Goal: Information Seeking & Learning: Find specific fact

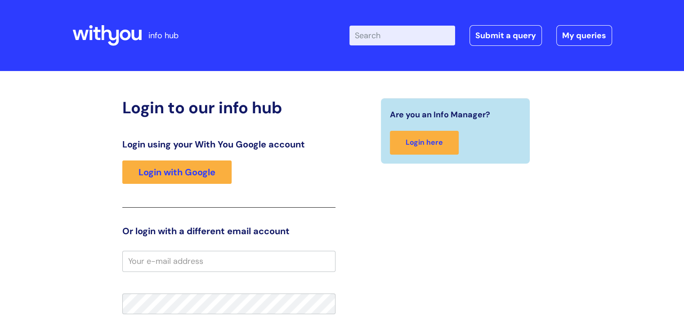
click at [389, 39] on input "Enter your search term here..." at bounding box center [403, 36] width 106 height 20
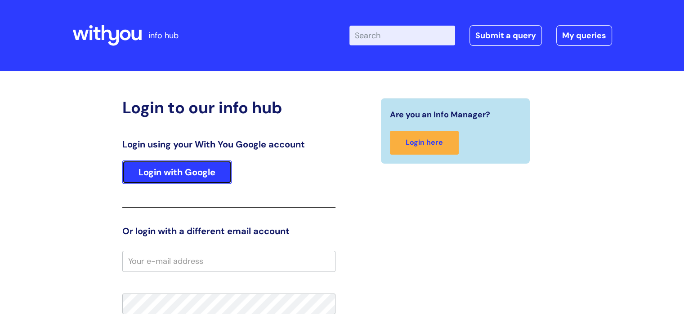
click at [183, 175] on link "Login with Google" at bounding box center [176, 172] width 109 height 23
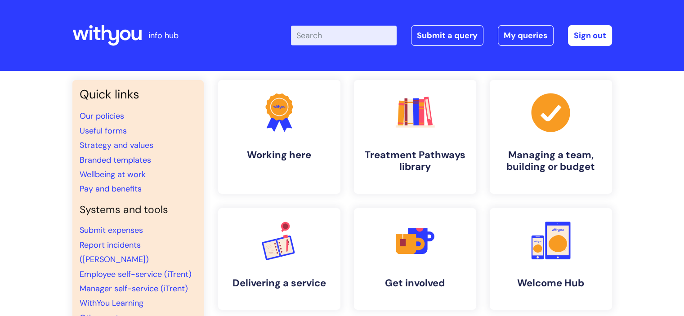
click at [327, 38] on input "Enter your search term here..." at bounding box center [344, 36] width 106 height 20
type input "password"
click button "Search" at bounding box center [0, 0] width 0 height 0
